Goal: Task Accomplishment & Management: Manage account settings

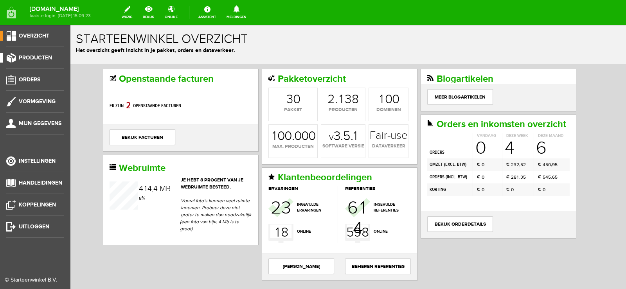
click at [32, 55] on span "Producten" at bounding box center [35, 57] width 33 height 7
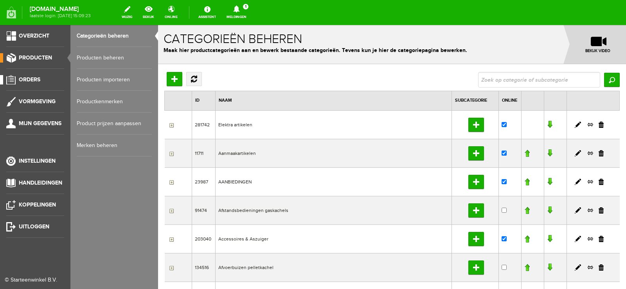
click at [28, 78] on span "Orders" at bounding box center [30, 79] width 22 height 7
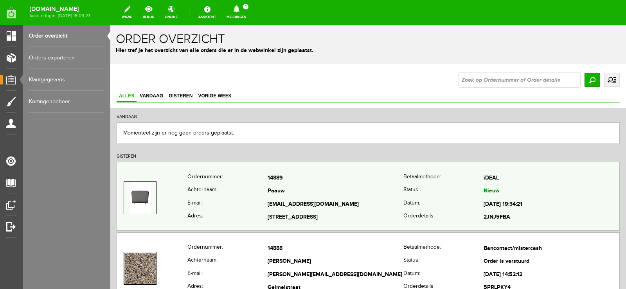
click at [288, 195] on td "Paauw" at bounding box center [336, 191] width 136 height 13
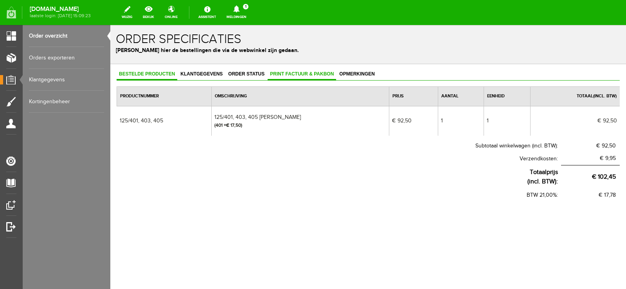
click at [296, 74] on span "Print factuur & pakbon" at bounding box center [302, 73] width 69 height 5
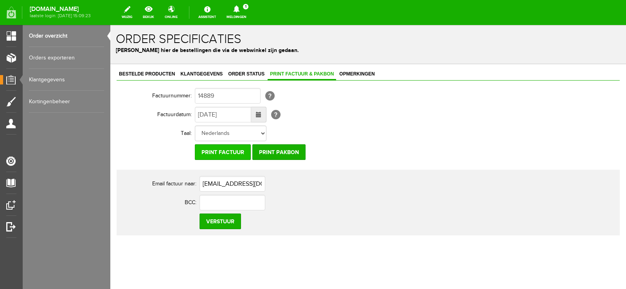
click at [240, 148] on input "Print factuur" at bounding box center [223, 152] width 56 height 16
click at [284, 150] on input "Print pakbon" at bounding box center [279, 152] width 53 height 16
click at [240, 9] on icon at bounding box center [236, 8] width 6 height 7
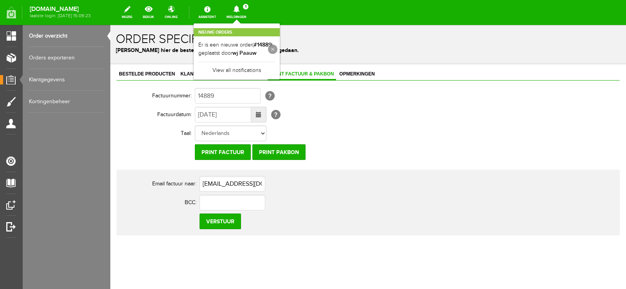
click at [278, 47] on link at bounding box center [272, 49] width 9 height 9
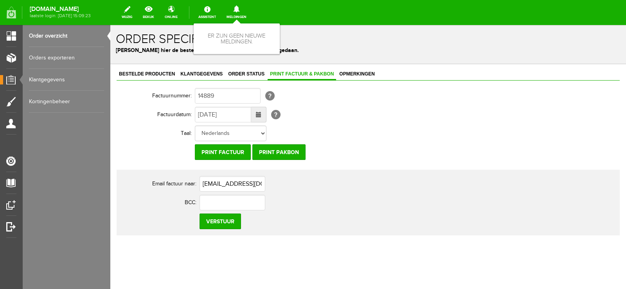
click at [79, 144] on div "Categorieën beheren Producten beheren Producten importeren Productkenmerken Pro…" at bounding box center [67, 144] width 88 height 289
click at [186, 132] on th "Taal:" at bounding box center [156, 133] width 78 height 19
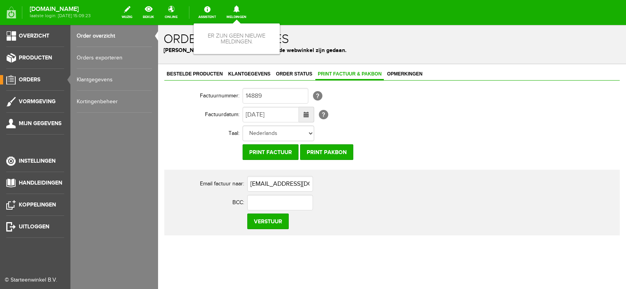
click at [29, 79] on span "Orders" at bounding box center [30, 79] width 22 height 7
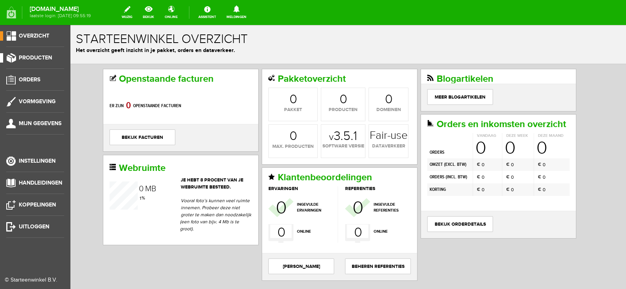
click at [32, 56] on span "Producten" at bounding box center [35, 57] width 33 height 7
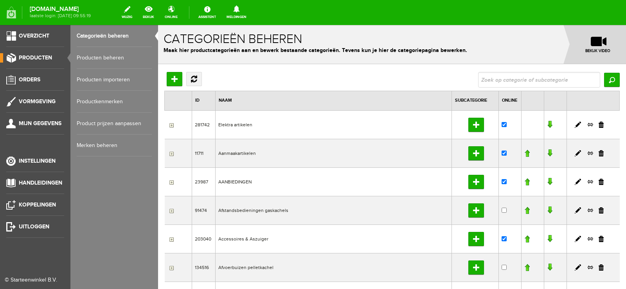
click at [104, 58] on link "Producten beheren" at bounding box center [114, 58] width 75 height 22
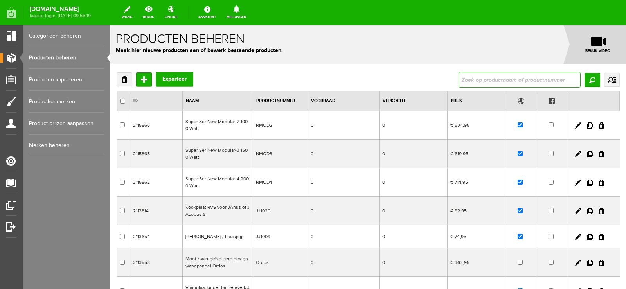
click at [482, 81] on input "text" at bounding box center [520, 80] width 122 height 16
type input "125/401"
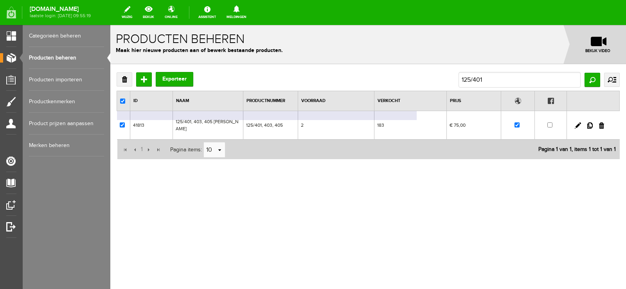
click at [419, 122] on td "183" at bounding box center [411, 125] width 72 height 29
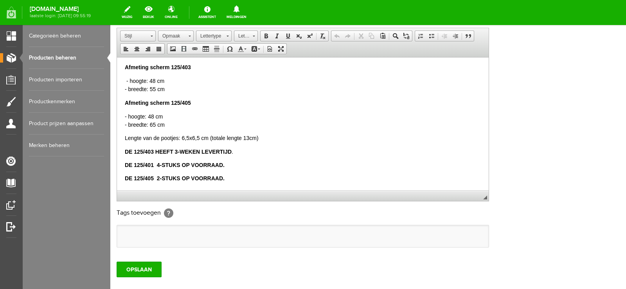
scroll to position [196, 0]
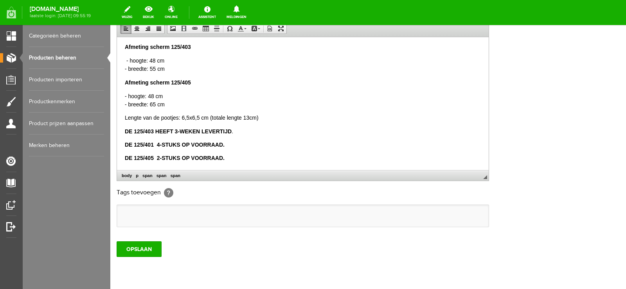
click at [155, 143] on strong "DE 125/401 4-STUKS OP VOORRAAD." at bounding box center [175, 144] width 100 height 6
click at [142, 247] on input "OPSLAAN" at bounding box center [139, 250] width 45 height 16
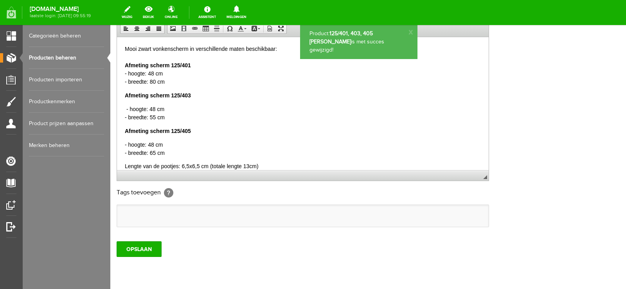
scroll to position [0, 0]
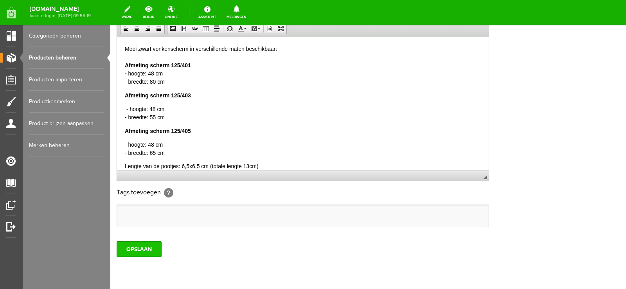
click at [135, 252] on input "OPSLAAN" at bounding box center [139, 250] width 45 height 16
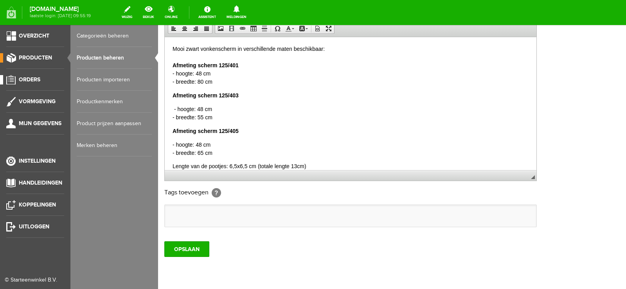
click at [27, 78] on span "Orders" at bounding box center [30, 79] width 22 height 7
